Goal: Transaction & Acquisition: Book appointment/travel/reservation

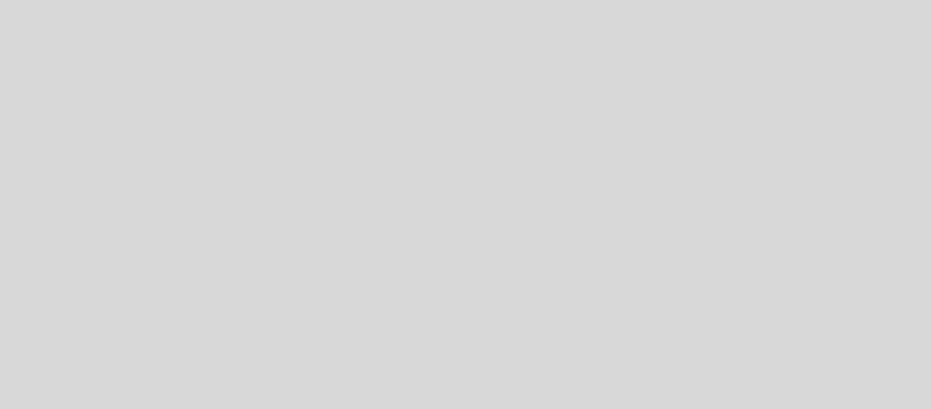
select select "pt"
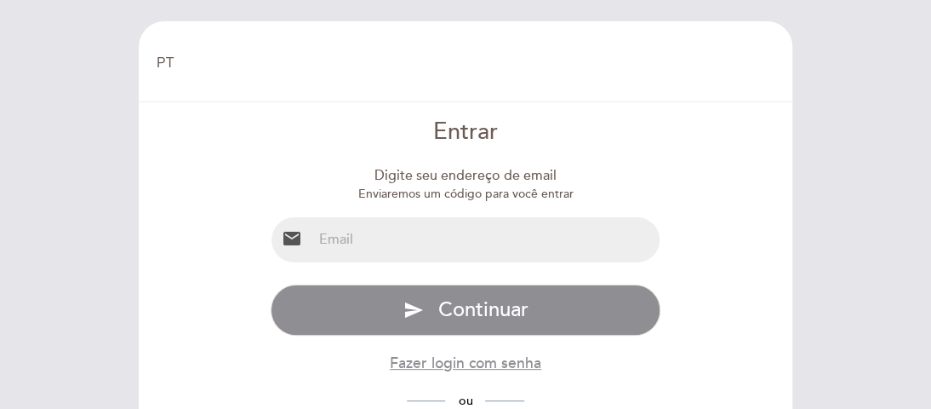
click at [479, 239] on input "email" at bounding box center [486, 239] width 348 height 45
type input "[EMAIL_ADDRESS][DOMAIN_NAME]"
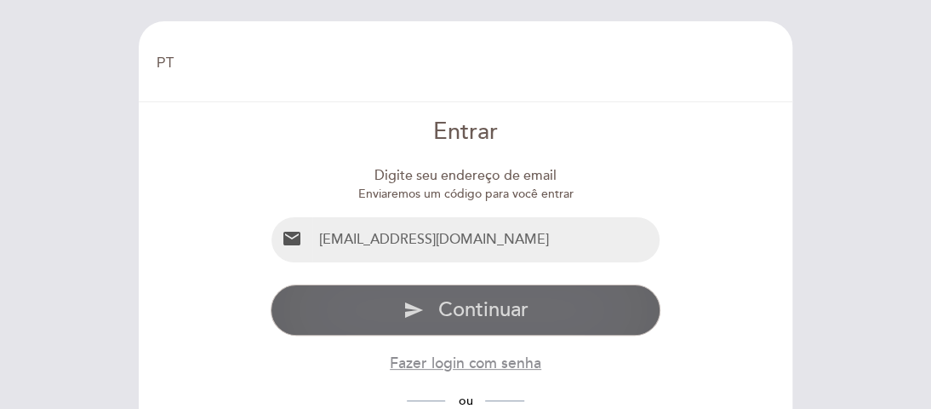
click at [476, 312] on span "Continuar" at bounding box center [483, 309] width 90 height 25
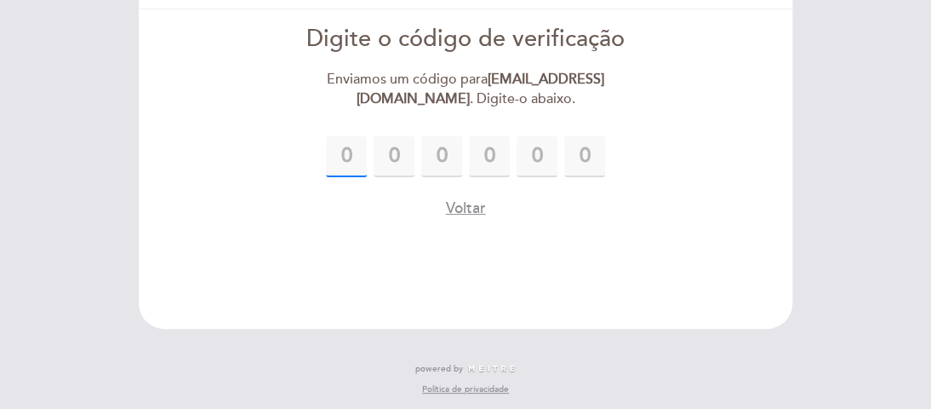
scroll to position [96, 0]
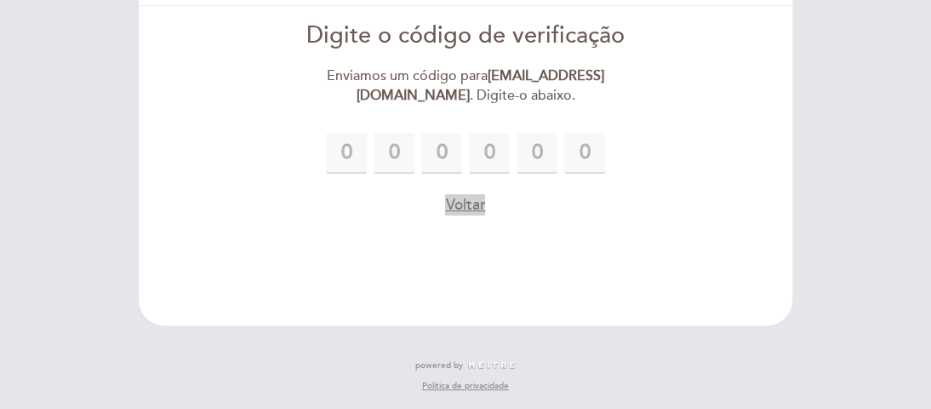
click at [459, 209] on button "Voltar" at bounding box center [465, 204] width 40 height 21
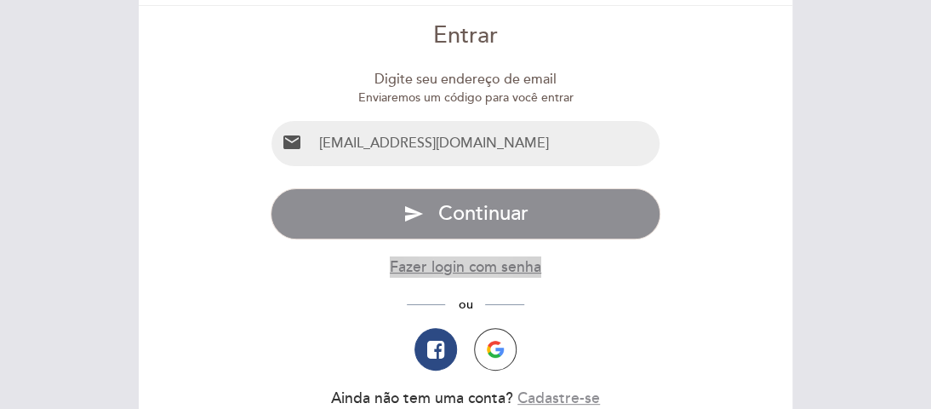
click at [492, 271] on button "Fazer login com senha" at bounding box center [466, 266] width 152 height 21
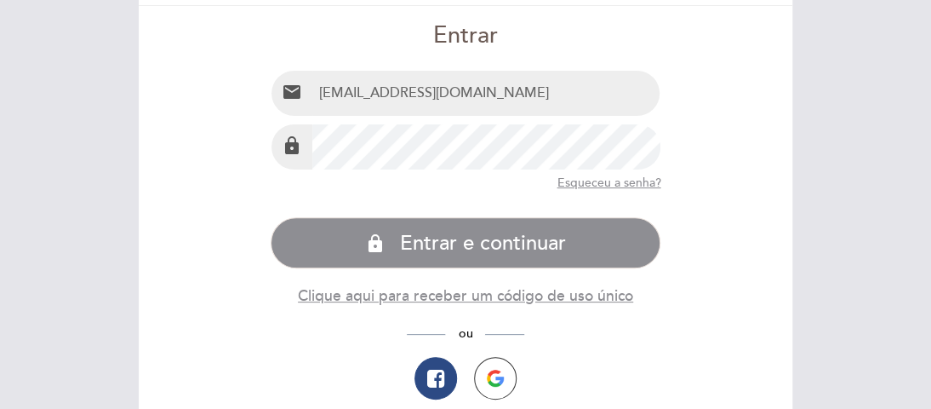
click at [271, 217] on button "lock Entrar e continuar" at bounding box center [466, 242] width 391 height 51
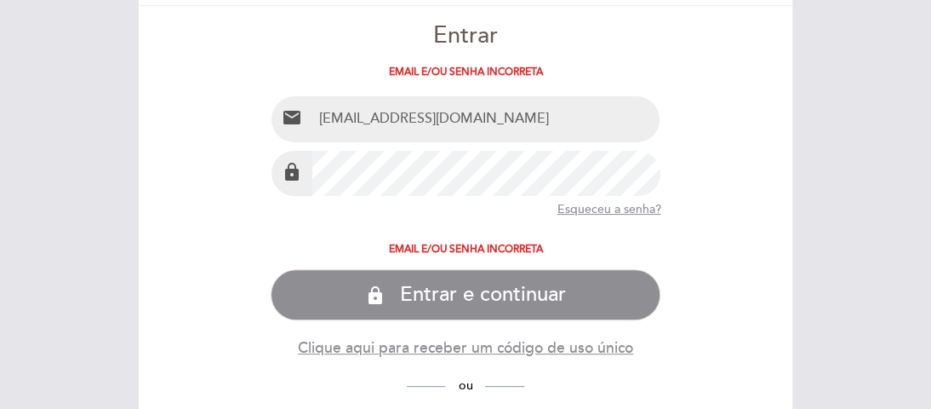
click at [290, 176] on div "lock" at bounding box center [466, 173] width 391 height 47
click at [271, 269] on button "lock Entrar e continuar" at bounding box center [466, 294] width 391 height 51
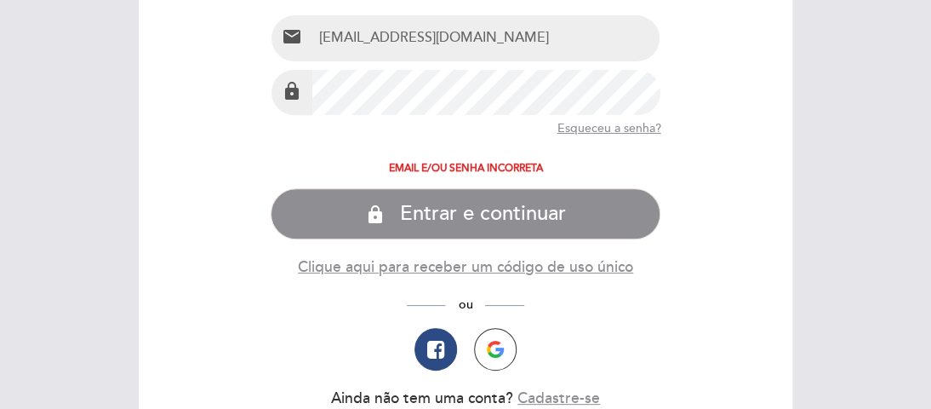
scroll to position [267, 0]
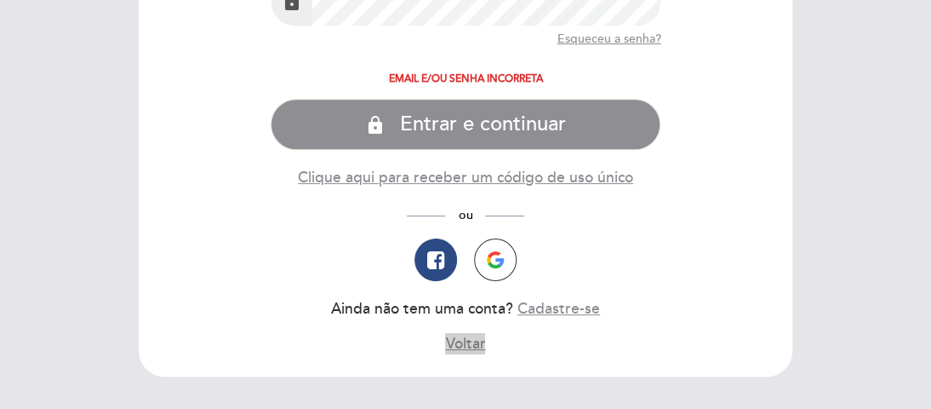
click at [469, 349] on button "Voltar" at bounding box center [465, 343] width 40 height 21
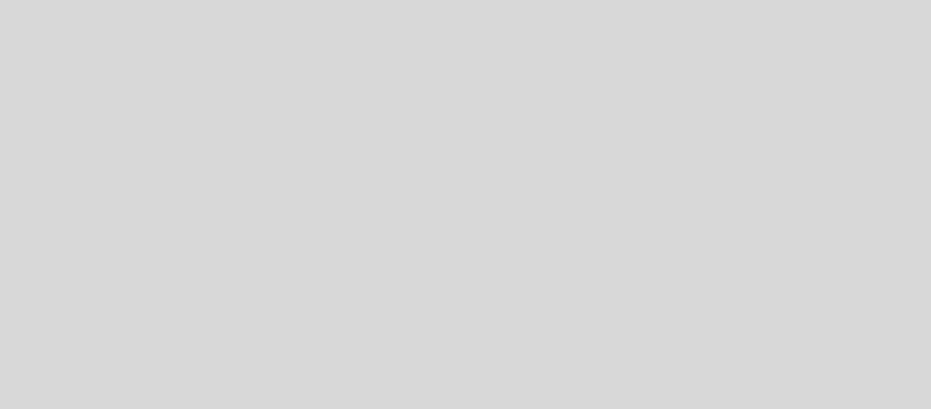
select select "pt"
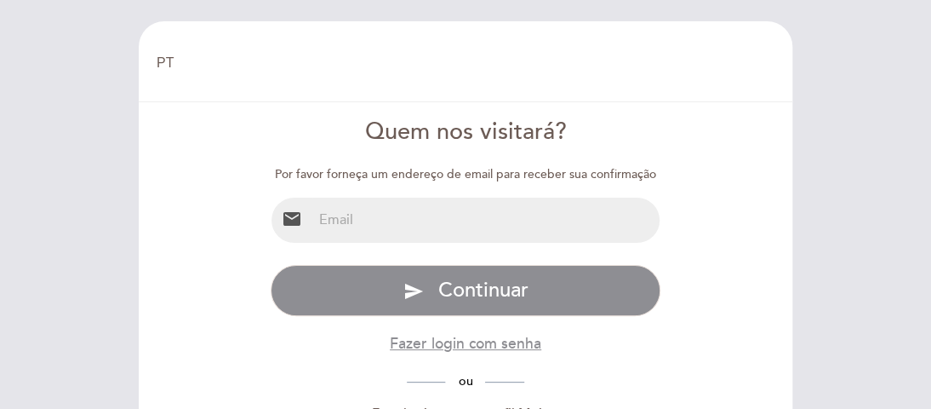
click at [477, 222] on input "email" at bounding box center [486, 220] width 348 height 45
type input "[EMAIL_ADDRESS][DOMAIN_NAME]"
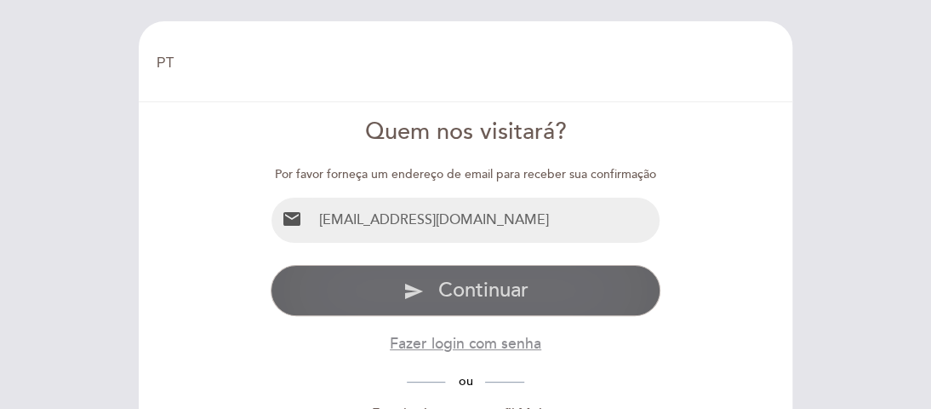
click at [524, 304] on button "send Continuar" at bounding box center [466, 290] width 391 height 51
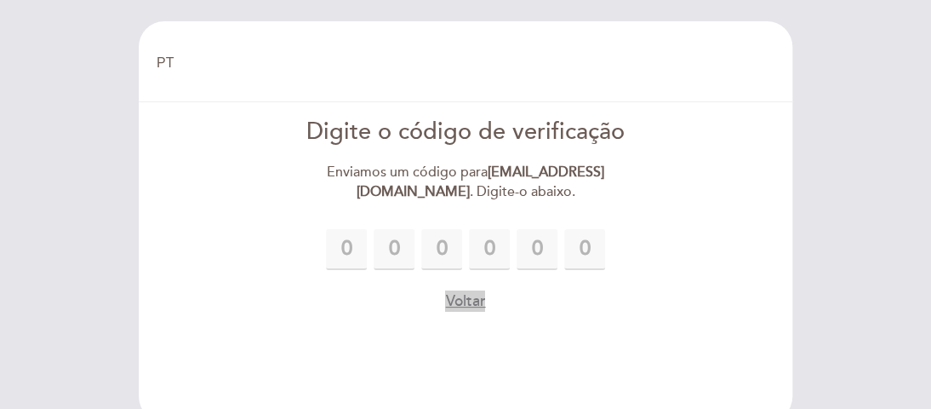
click at [482, 300] on button "Voltar" at bounding box center [465, 300] width 40 height 21
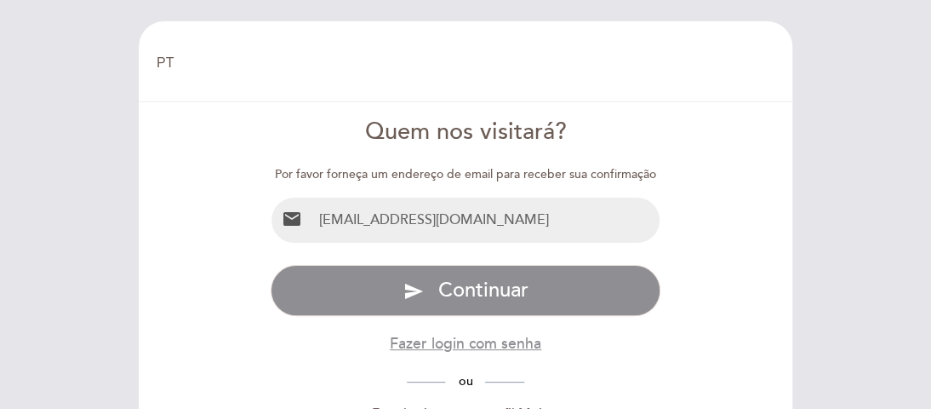
click at [524, 221] on input "[EMAIL_ADDRESS][DOMAIN_NAME]" at bounding box center [486, 220] width 348 height 45
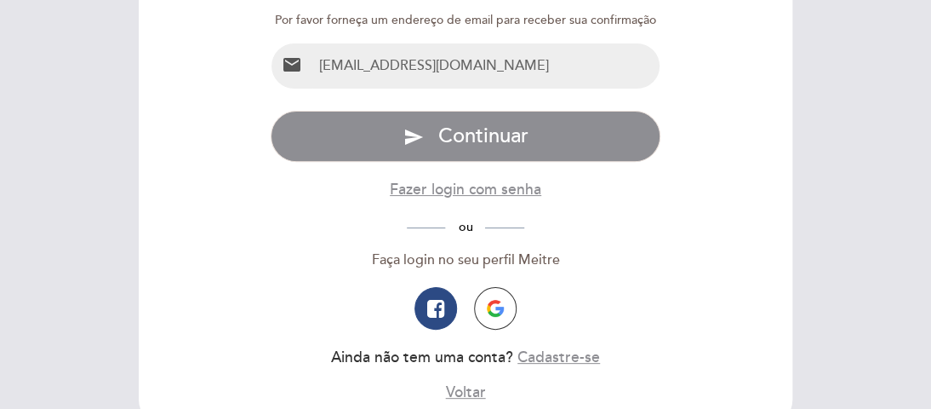
scroll to position [170, 0]
